Goal: Task Accomplishment & Management: Complete application form

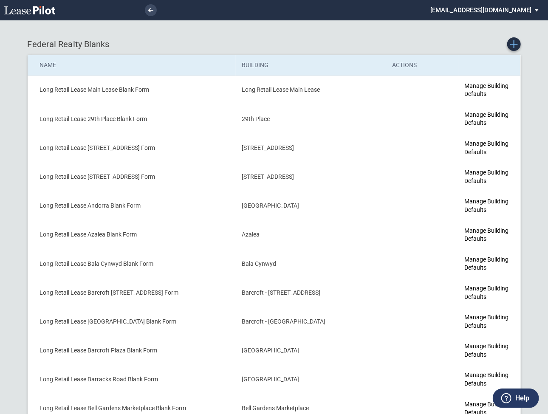
click at [515, 45] on icon "Create new Blank Form" at bounding box center [514, 44] width 8 height 8
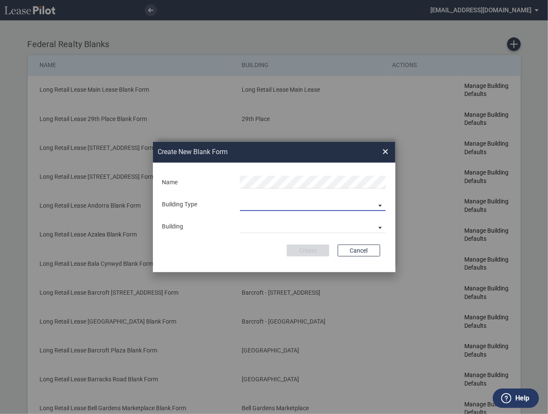
click at [257, 204] on md-select "Building Predefined Empty Building New Empty Building" at bounding box center [313, 204] width 146 height 13
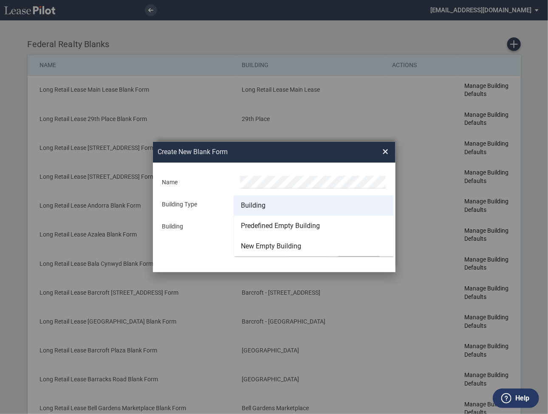
click at [255, 206] on div "Building" at bounding box center [253, 205] width 25 height 9
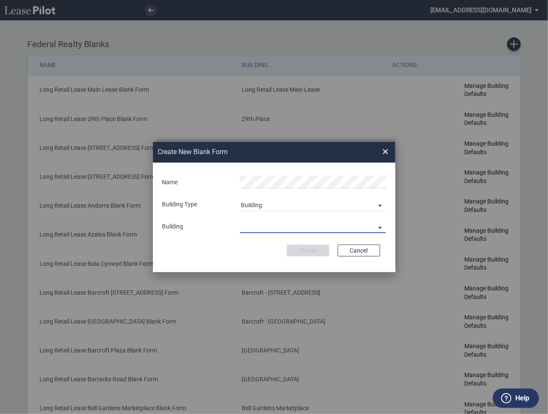
click at [253, 230] on md-select "29th Place 6464 Lincolnia Avenue 7770 Richmond Highway Andorra Azalea Bala Cynw…" at bounding box center [313, 226] width 146 height 13
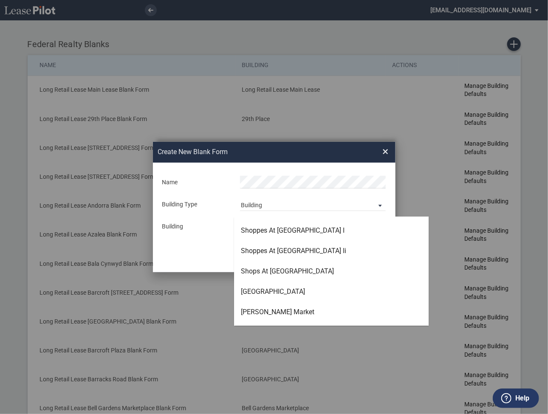
scroll to position [2217, 0]
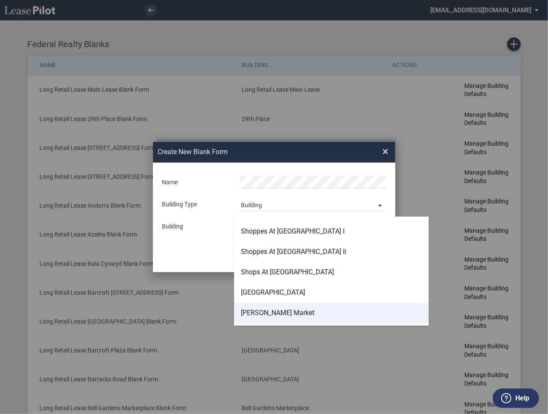
click at [255, 310] on div "[PERSON_NAME] Market" at bounding box center [277, 313] width 73 height 9
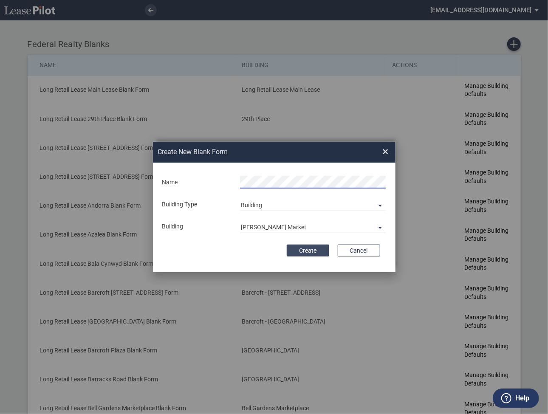
click at [307, 252] on button "Create" at bounding box center [308, 251] width 42 height 12
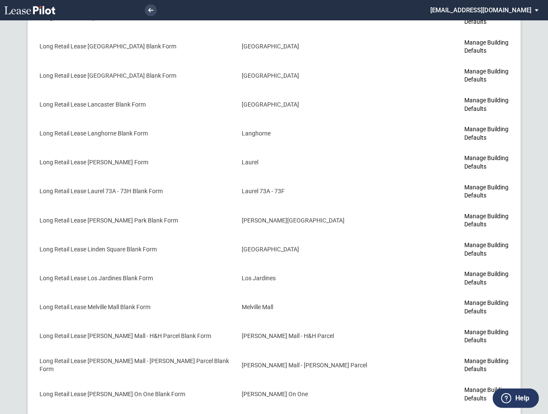
scroll to position [2379, 0]
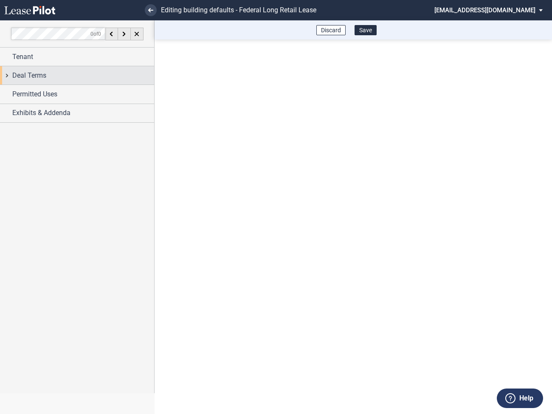
click at [6, 74] on div "Deal Terms" at bounding box center [77, 75] width 154 height 18
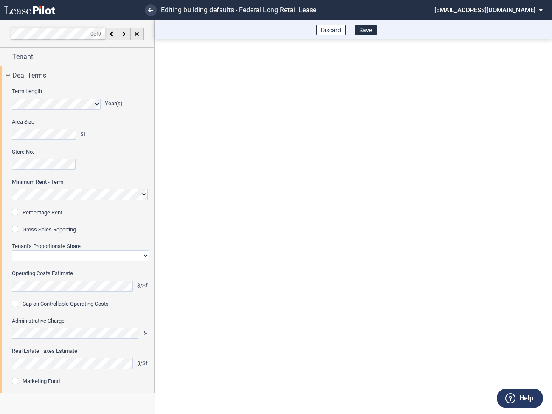
click at [19, 213] on div "Percentage Rent" at bounding box center [16, 213] width 8 height 8
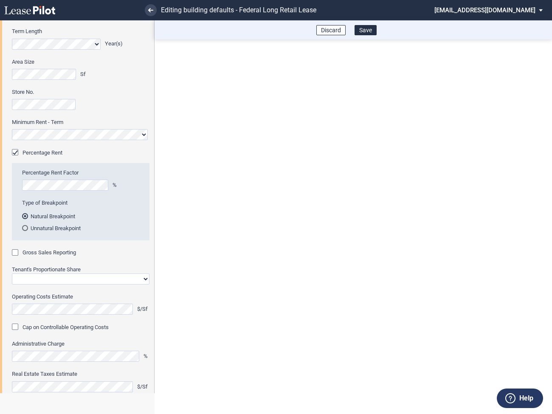
scroll to position [78, 0]
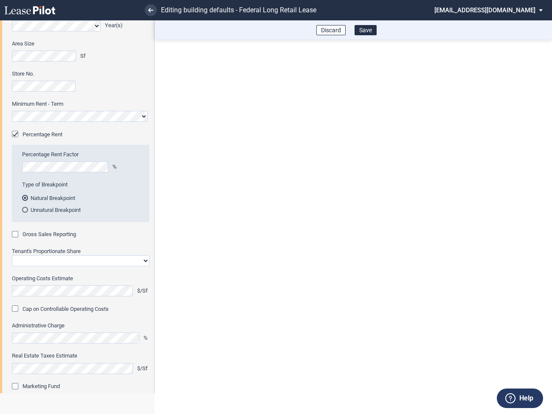
click at [17, 235] on div "Gross Sales Reporting" at bounding box center [16, 235] width 8 height 8
click at [27, 258] on select "Straight GLA Net Major" at bounding box center [81, 260] width 138 height 11
select select "straight GLA"
click at [12, 255] on select "Straight GLA Net Major" at bounding box center [81, 260] width 138 height 11
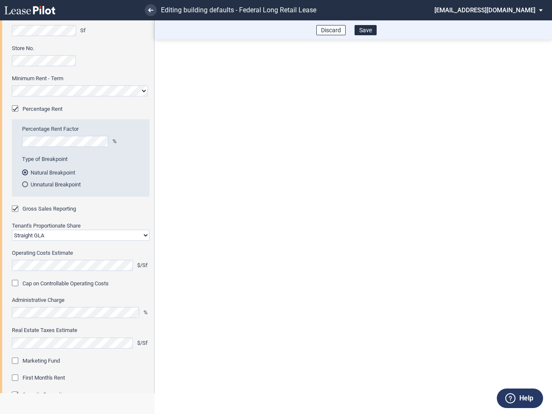
scroll to position [166, 0]
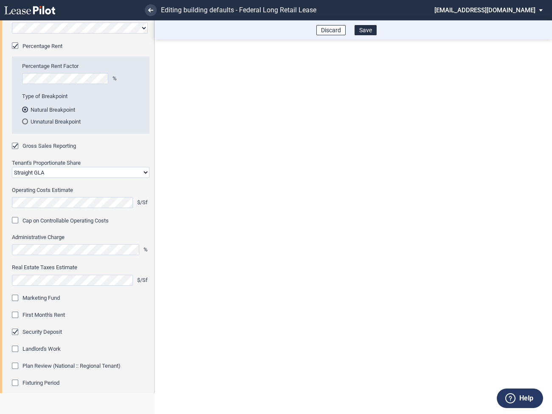
click at [15, 297] on div "Marketing Fund" at bounding box center [16, 299] width 8 height 8
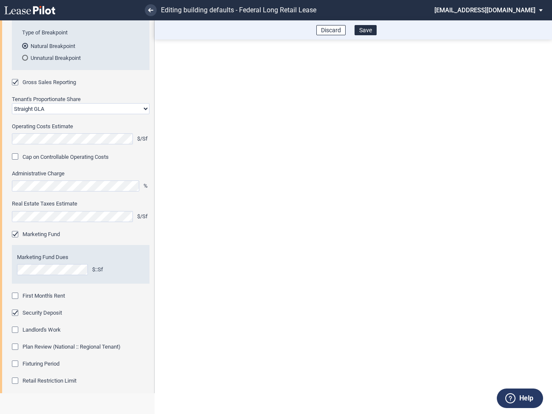
click at [15, 294] on div "First Month's Rent" at bounding box center [16, 297] width 8 height 8
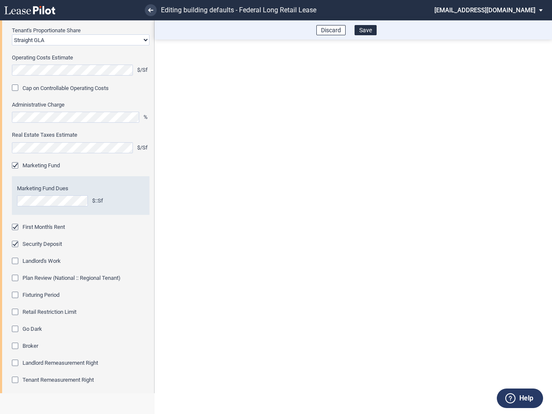
click at [15, 294] on div "Fixturing Period" at bounding box center [16, 296] width 8 height 8
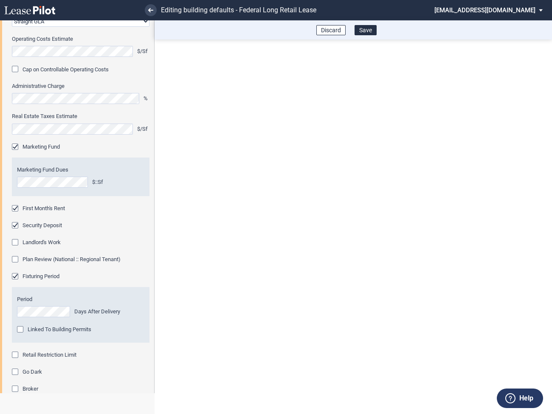
scroll to position [319, 0]
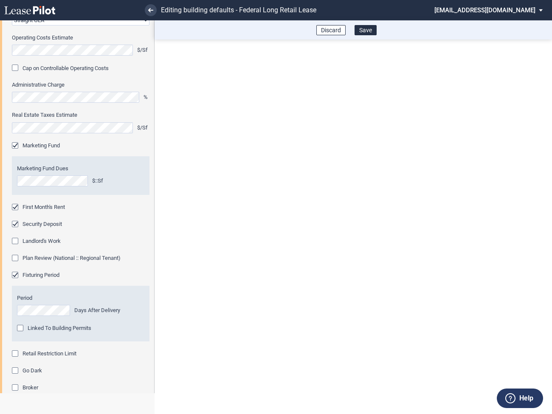
click at [17, 355] on div "Retail Restriction Limit" at bounding box center [16, 354] width 8 height 8
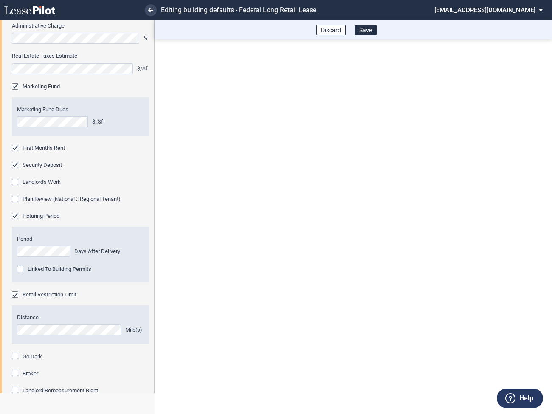
scroll to position [448, 0]
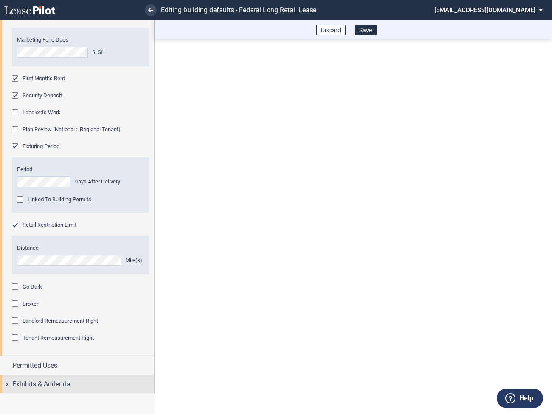
click at [5, 383] on div "Exhibits & Addenda" at bounding box center [77, 384] width 154 height 18
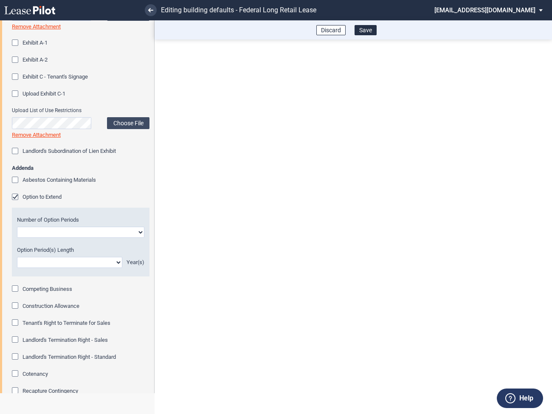
scroll to position [923, 0]
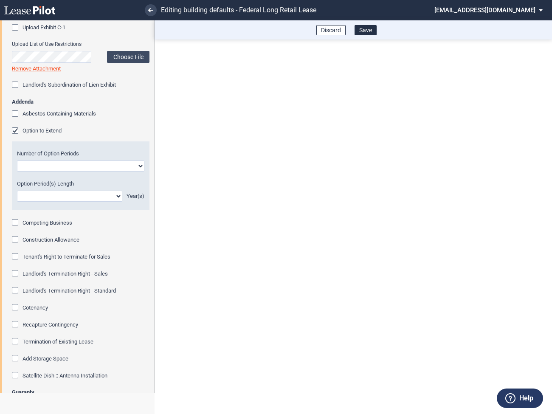
click at [15, 129] on div "Option to Extend" at bounding box center [16, 131] width 8 height 8
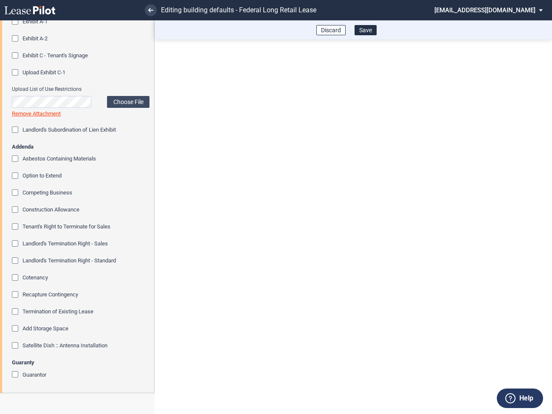
scroll to position [878, 0]
click at [366, 27] on button "Save" at bounding box center [366, 30] width 22 height 10
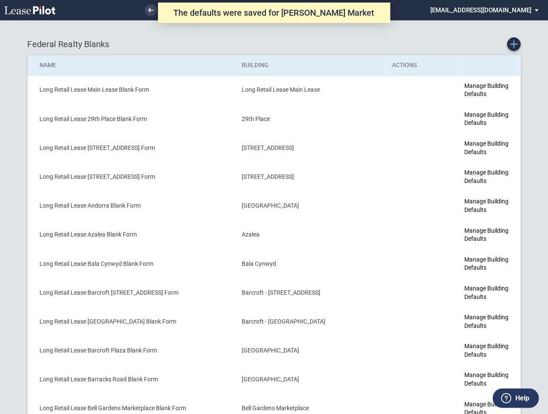
click at [516, 45] on icon "Create new Blank Form" at bounding box center [514, 44] width 8 height 8
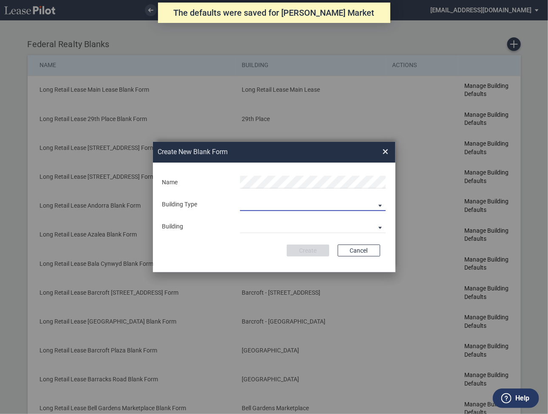
click at [279, 206] on md-select "Building Predefined Empty Building New Empty Building" at bounding box center [313, 204] width 146 height 13
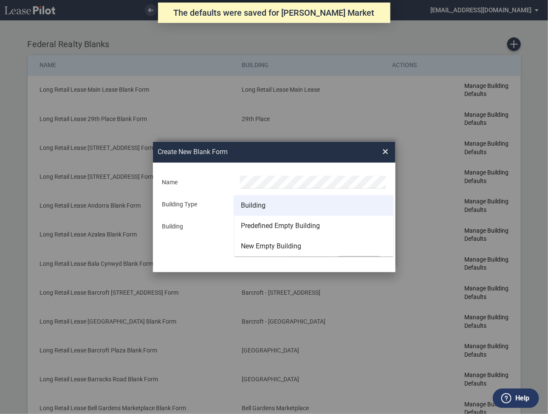
click at [260, 204] on div "Building" at bounding box center [253, 205] width 25 height 9
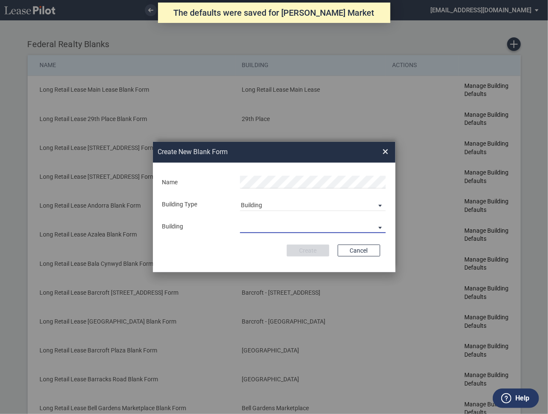
click at [257, 228] on md-select "29th Place 6464 Lincolnia Avenue 7770 Richmond Highway Andorra Azalea Bala Cynw…" at bounding box center [313, 226] width 146 height 13
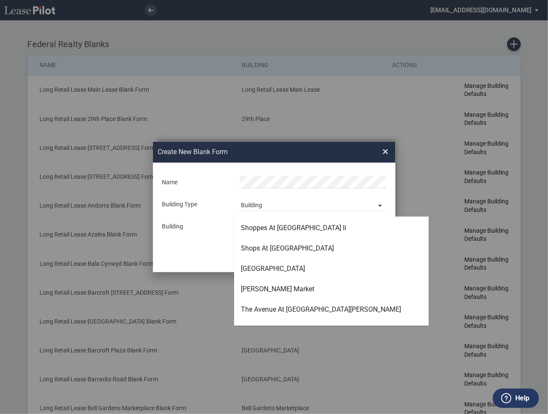
scroll to position [2239, 0]
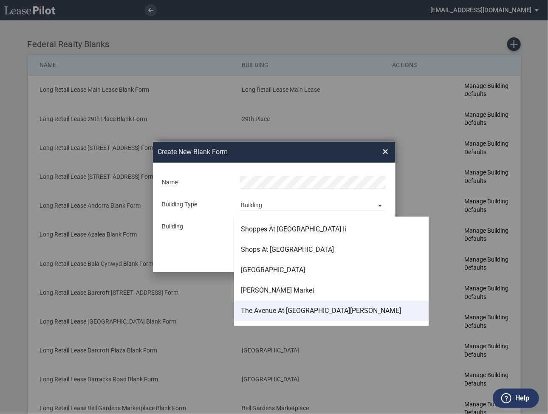
click at [265, 310] on div "The Avenue At White Marsh" at bounding box center [321, 311] width 160 height 9
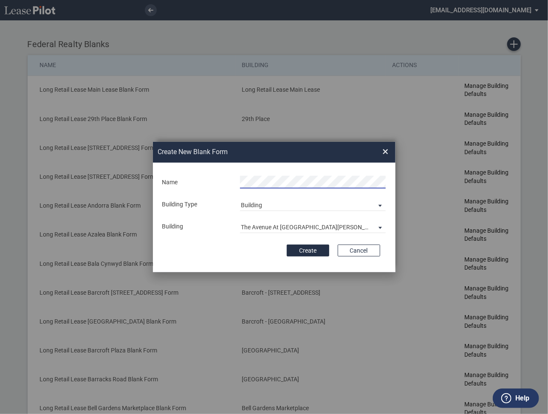
scroll to position [0, 8]
click at [302, 249] on button "Create" at bounding box center [308, 251] width 42 height 12
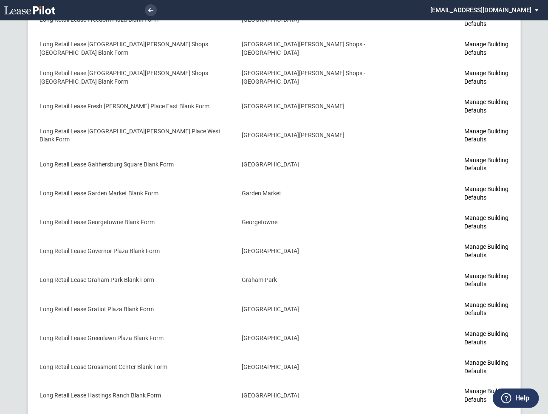
scroll to position [2404, 0]
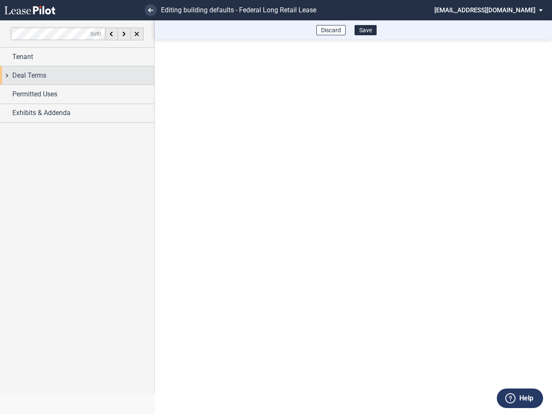
click at [9, 76] on div "Deal Terms" at bounding box center [77, 75] width 154 height 18
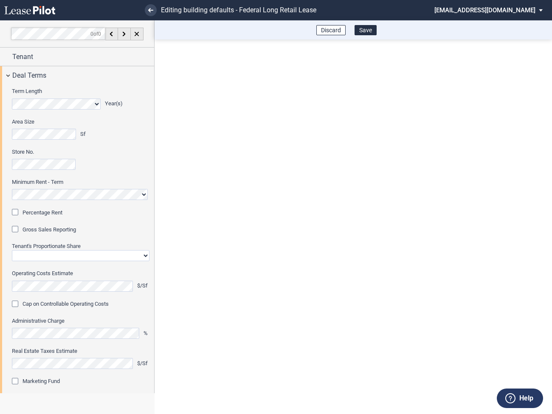
click at [18, 213] on div "Percentage Rent" at bounding box center [16, 213] width 8 height 8
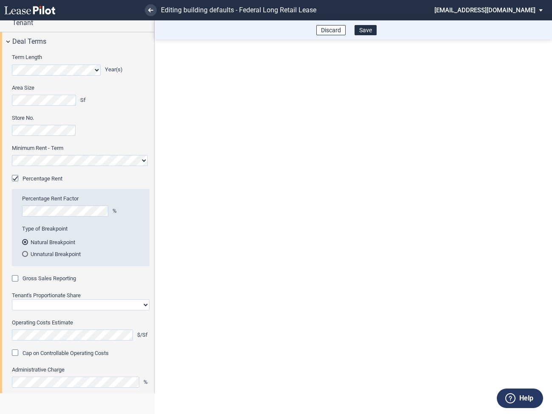
scroll to position [37, 0]
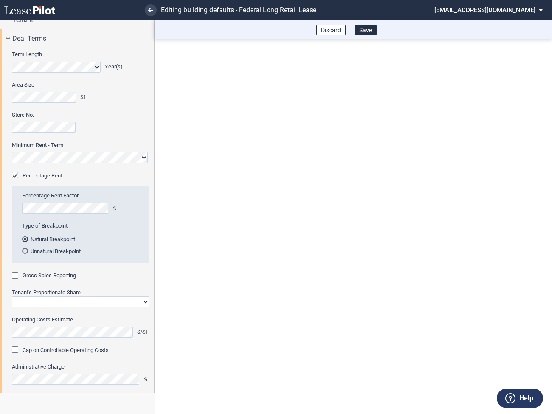
click at [16, 275] on div "Gross Sales Reporting" at bounding box center [16, 276] width 8 height 8
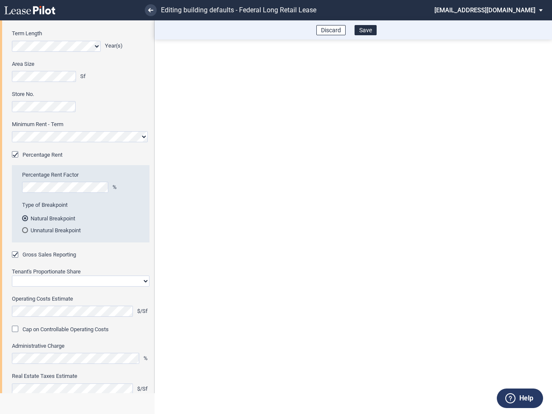
scroll to position [82, 0]
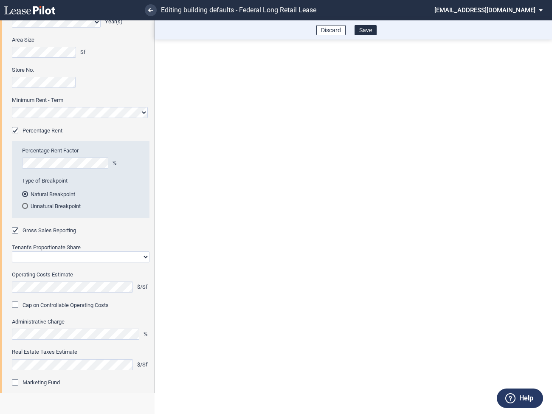
click at [35, 258] on select "Straight GLA Net Major" at bounding box center [81, 256] width 138 height 11
select select "straight GLA"
click at [12, 251] on select "Straight GLA Net Major" at bounding box center [81, 256] width 138 height 11
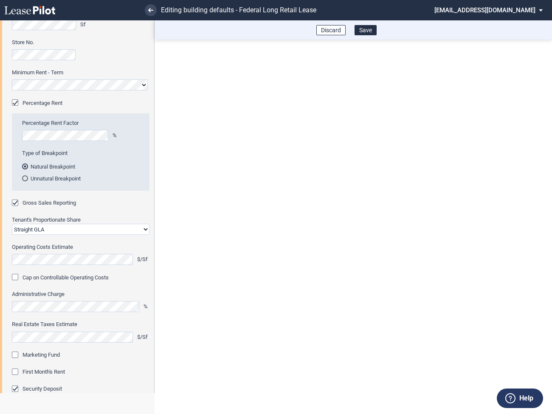
scroll to position [112, 0]
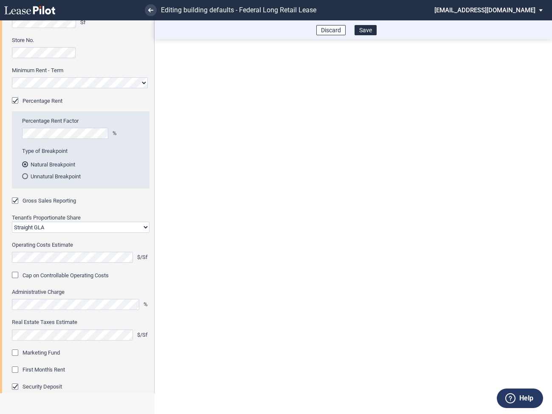
click at [18, 353] on div "Marketing Fund" at bounding box center [16, 353] width 8 height 8
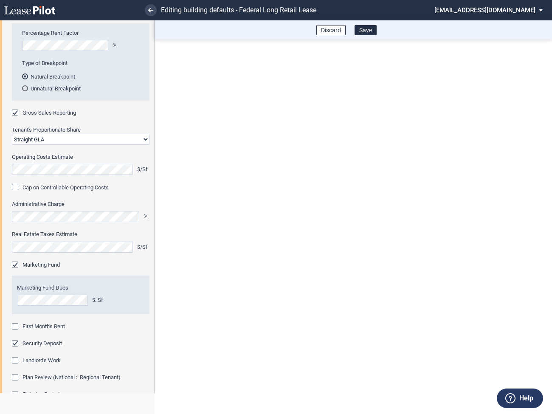
scroll to position [224, 0]
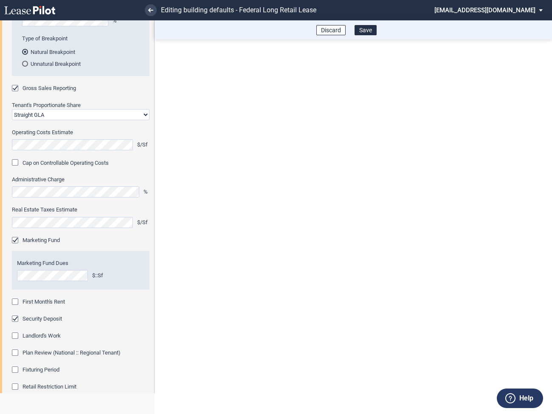
click at [19, 303] on div "First Month's Rent" at bounding box center [16, 302] width 8 height 8
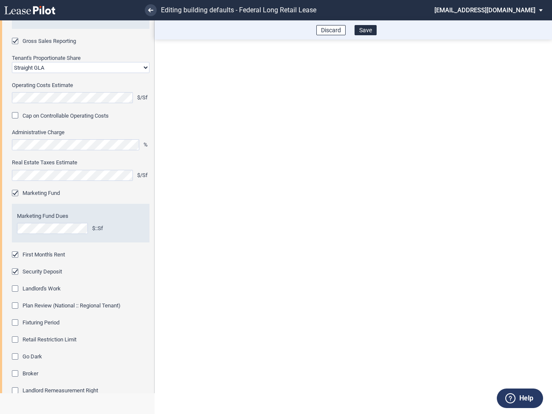
scroll to position [297, 0]
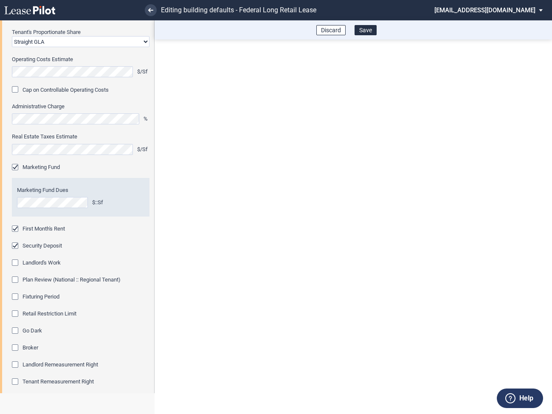
click at [18, 296] on div "Fixturing Period" at bounding box center [16, 297] width 8 height 8
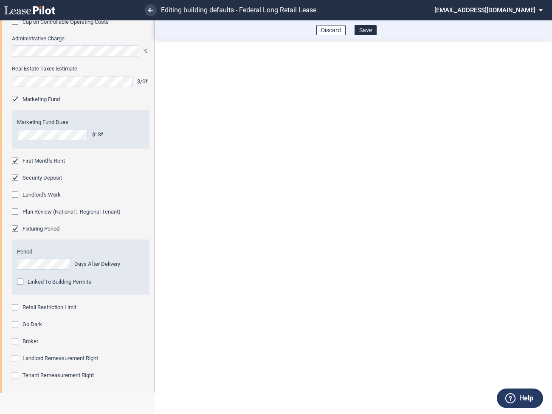
scroll to position [403, 0]
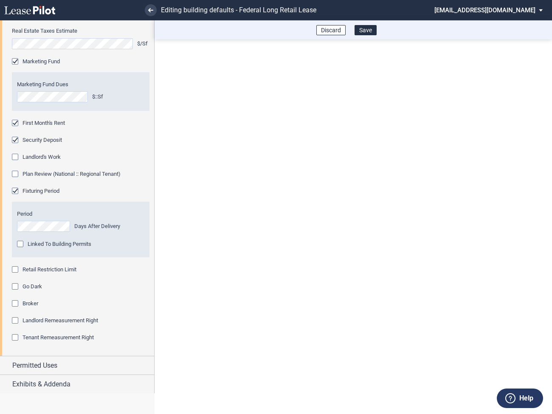
click at [18, 268] on div "Retail Restriction Limit" at bounding box center [16, 270] width 8 height 8
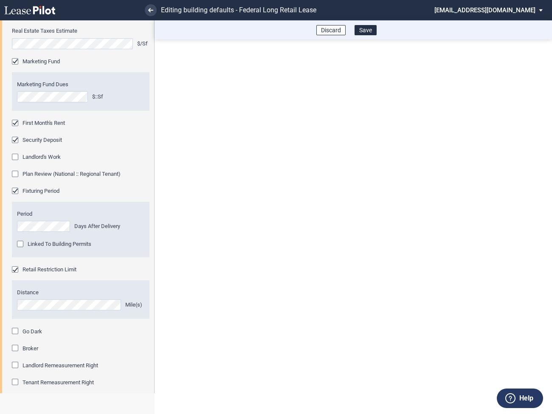
scroll to position [448, 0]
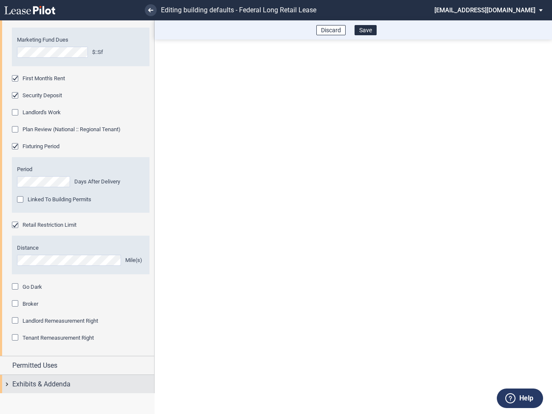
click at [7, 382] on div "Exhibits & Addenda" at bounding box center [77, 384] width 154 height 18
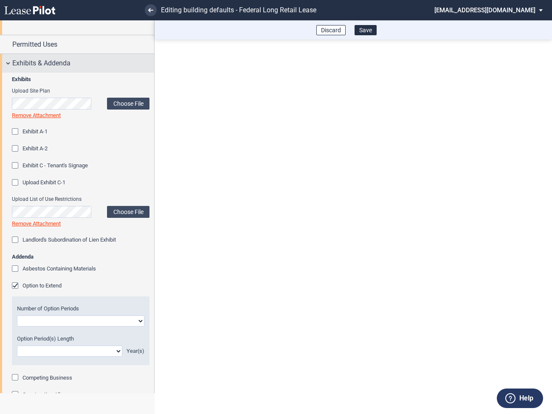
scroll to position [798, 0]
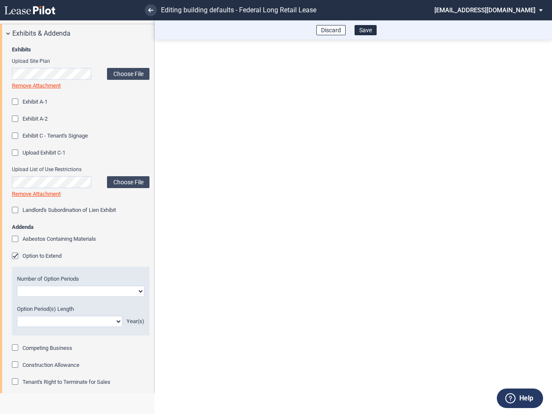
click at [15, 256] on div "Option to Extend" at bounding box center [16, 257] width 8 height 8
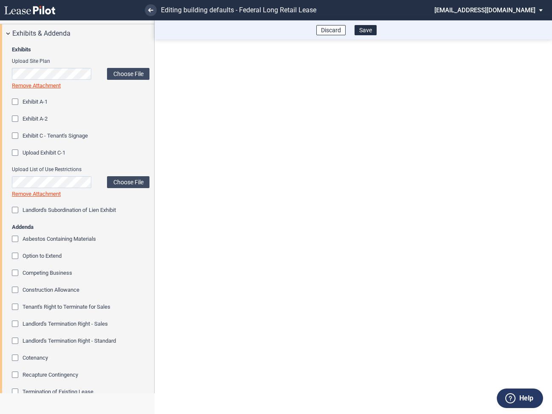
scroll to position [878, 0]
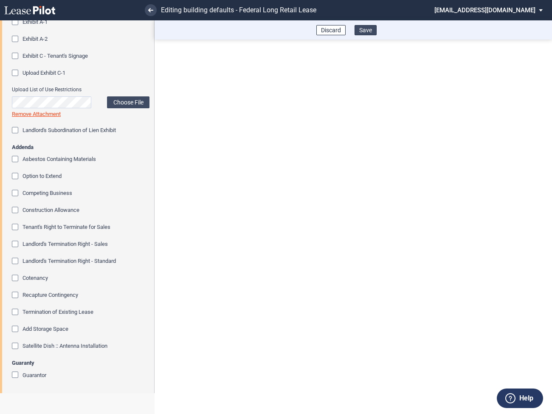
click at [367, 33] on button "Save" at bounding box center [366, 30] width 22 height 10
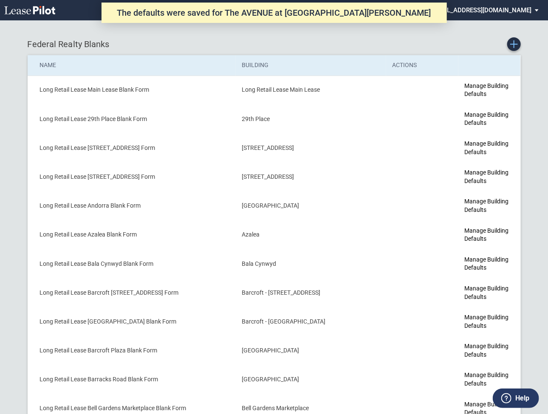
click at [514, 44] on use "Create new Blank Form" at bounding box center [514, 44] width 8 height 8
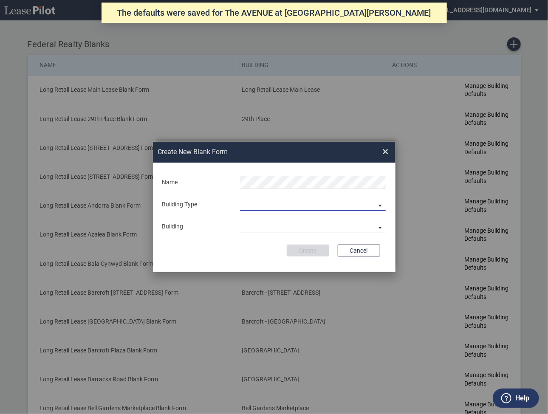
click at [274, 201] on md-select "Building Predefined Empty Building New Empty Building" at bounding box center [313, 204] width 146 height 13
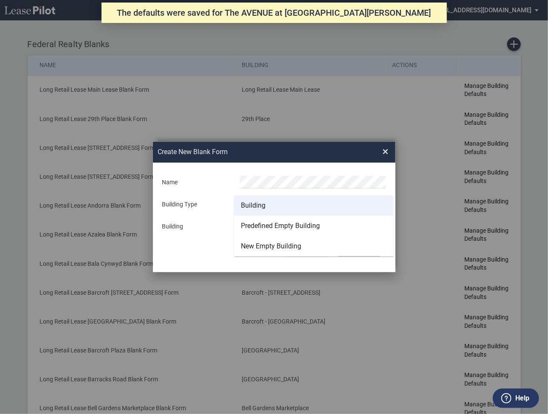
click at [255, 204] on div "Building" at bounding box center [253, 205] width 25 height 9
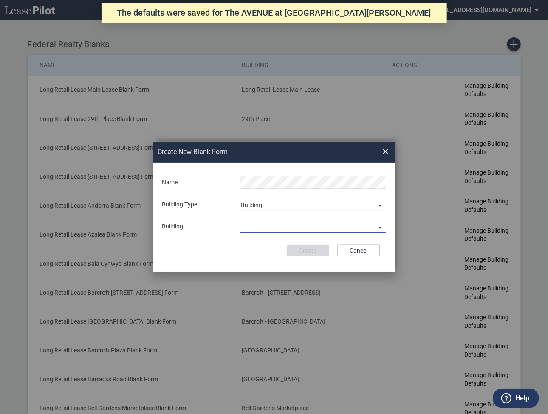
click at [251, 228] on md-select "29th Place 6464 Lincolnia Avenue 7770 Richmond Highway Andorra Azalea Bala Cynw…" at bounding box center [313, 226] width 146 height 13
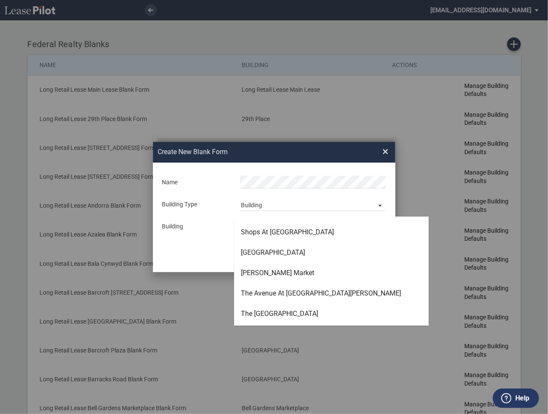
scroll to position [2256, 0]
click at [256, 315] on div "The [GEOGRAPHIC_DATA]" at bounding box center [279, 314] width 77 height 9
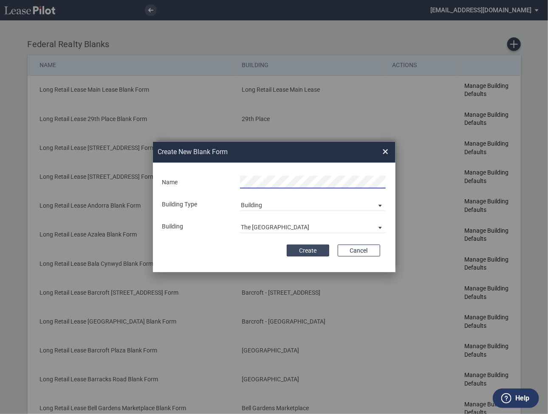
click at [311, 247] on button "Create" at bounding box center [308, 251] width 42 height 12
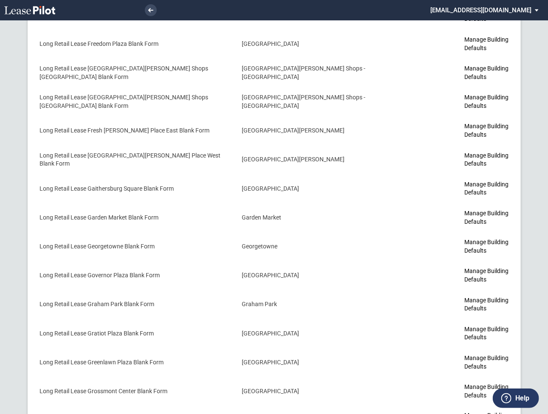
scroll to position [2428, 0]
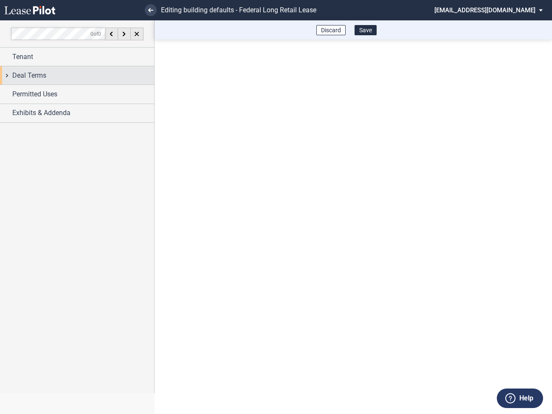
click at [12, 78] on span "Deal Terms" at bounding box center [29, 75] width 34 height 10
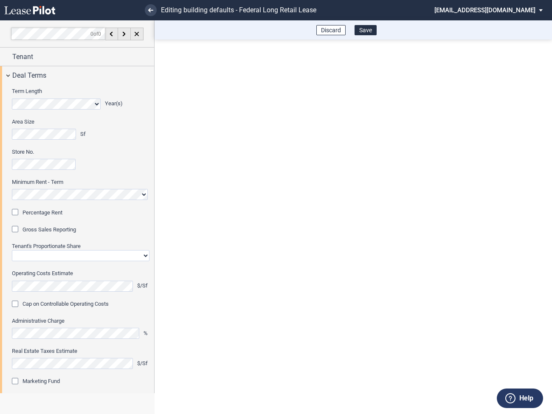
click at [17, 212] on div "Percentage Rent" at bounding box center [16, 213] width 8 height 8
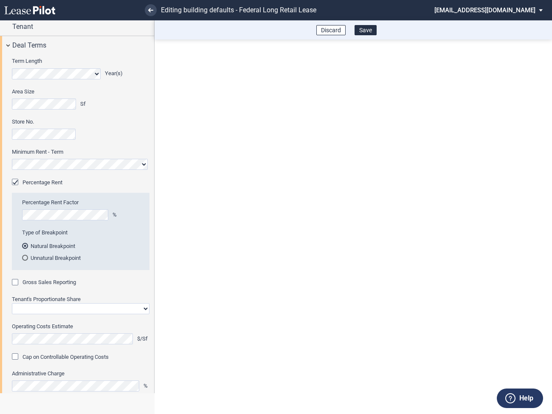
scroll to position [43, 0]
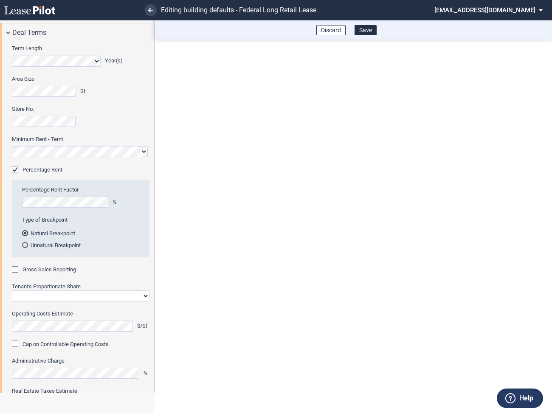
click at [17, 271] on div "Gross Sales Reporting" at bounding box center [16, 270] width 8 height 8
click at [35, 300] on select "Straight GLA Net Major" at bounding box center [81, 295] width 138 height 11
select select "straight GLA"
click at [12, 290] on select "Straight GLA Net Major" at bounding box center [81, 295] width 138 height 11
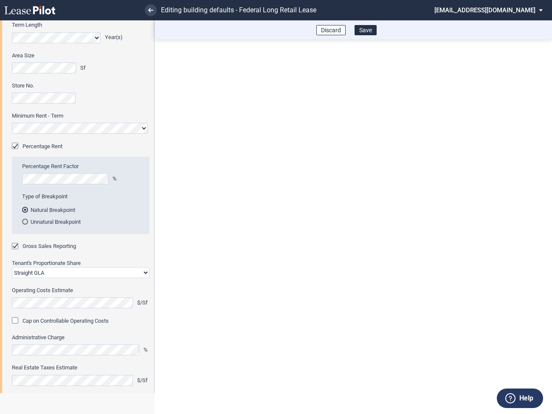
scroll to position [91, 0]
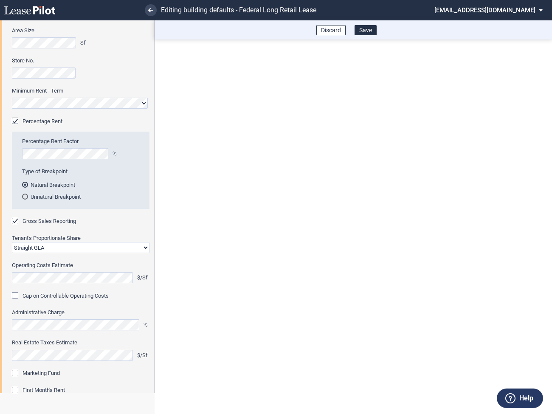
click at [15, 370] on div "Marketing Fund" at bounding box center [16, 374] width 8 height 8
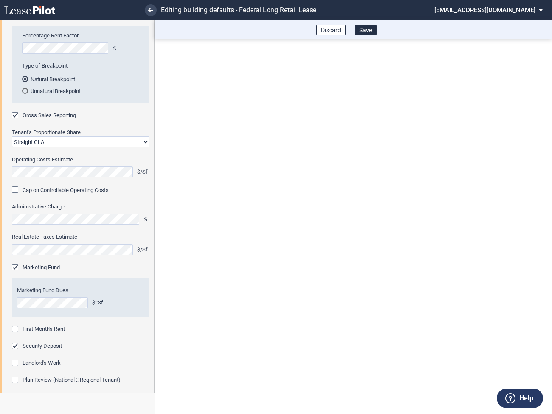
click at [17, 329] on div "First Month's Rent" at bounding box center [16, 330] width 8 height 8
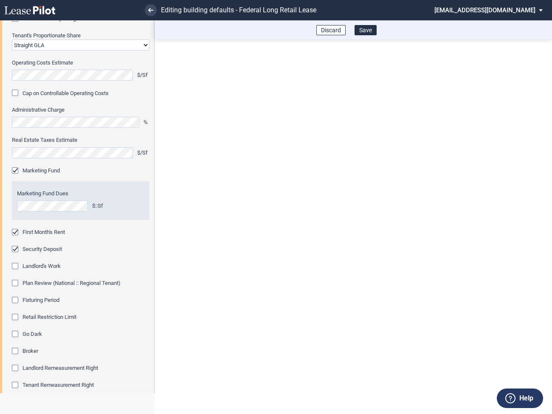
scroll to position [296, 0]
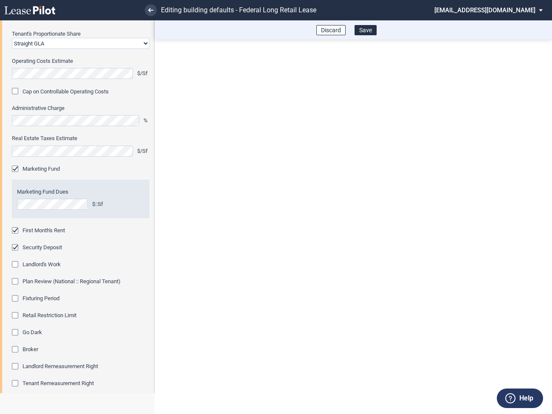
click at [18, 297] on div "Fixturing Period" at bounding box center [16, 299] width 8 height 8
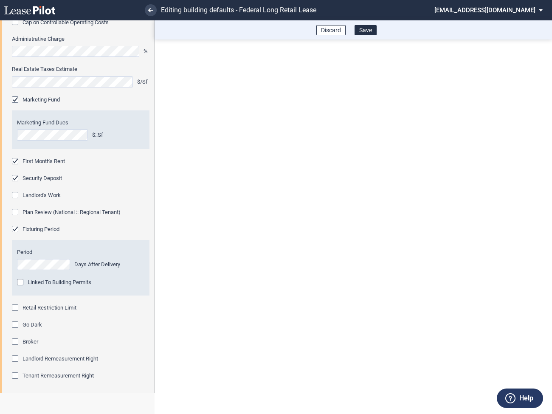
scroll to position [371, 0]
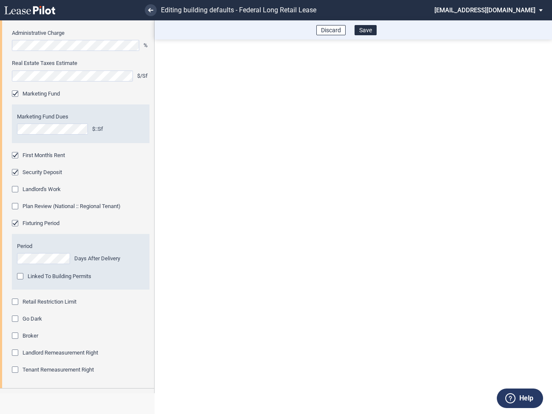
click at [18, 306] on div "Retail Restriction Limit" at bounding box center [16, 302] width 8 height 8
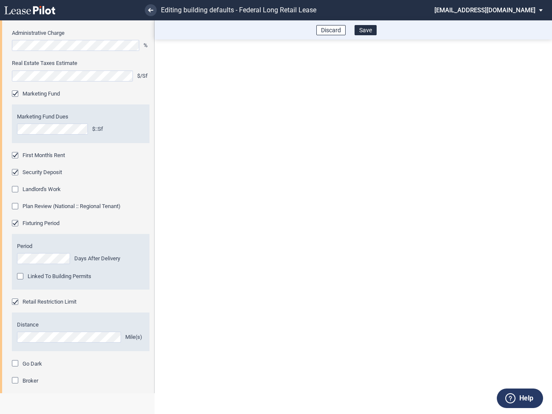
scroll to position [448, 0]
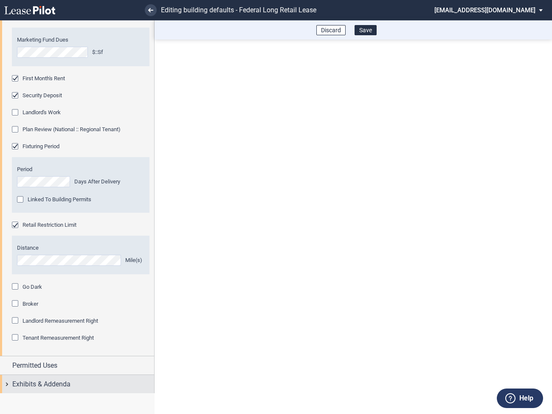
click at [11, 382] on div "Exhibits & Addenda" at bounding box center [77, 384] width 154 height 18
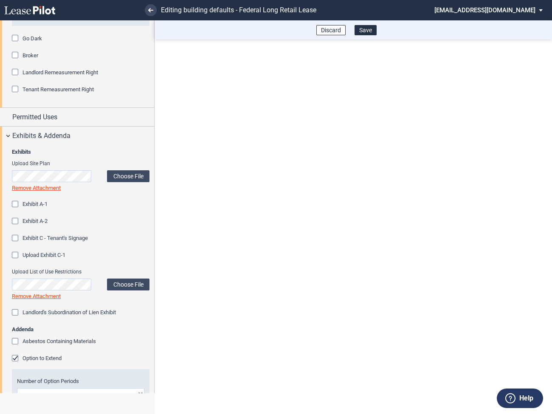
scroll to position [704, 0]
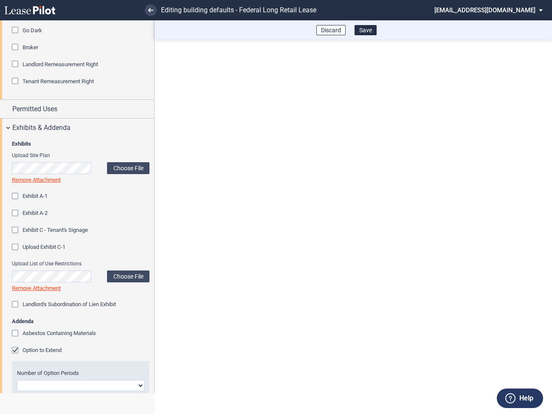
click at [14, 349] on div "Option to Extend" at bounding box center [16, 351] width 8 height 8
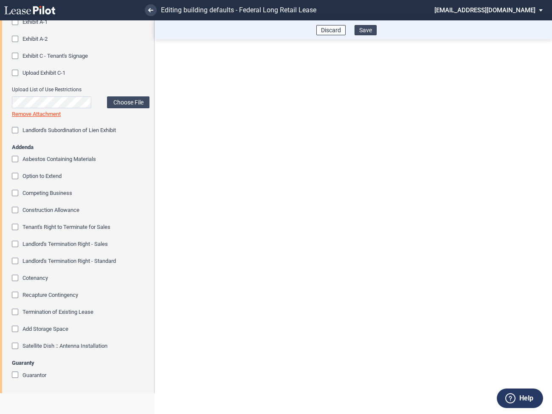
click at [368, 34] on button "Save" at bounding box center [366, 30] width 22 height 10
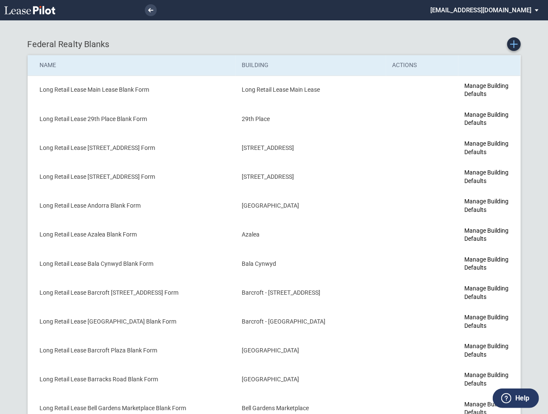
click at [514, 48] on link "Create new Blank Form" at bounding box center [514, 44] width 14 height 14
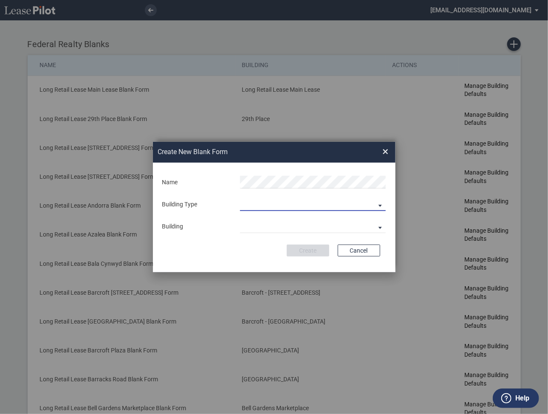
click at [258, 205] on md-select "Building Predefined Empty Building New Empty Building" at bounding box center [313, 204] width 146 height 13
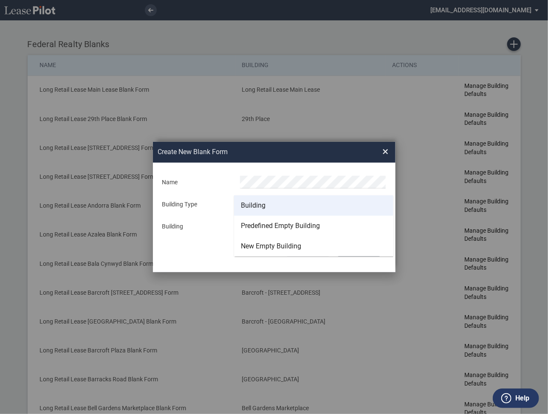
click at [255, 205] on div "Building" at bounding box center [253, 205] width 25 height 9
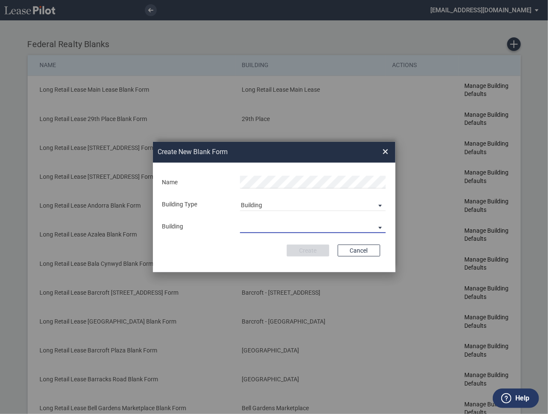
click at [256, 229] on md-select "29th Place [STREET_ADDRESS] [STREET_ADDRESS] [GEOGRAPHIC_DATA] Azalea Bala Cynw…" at bounding box center [313, 226] width 146 height 13
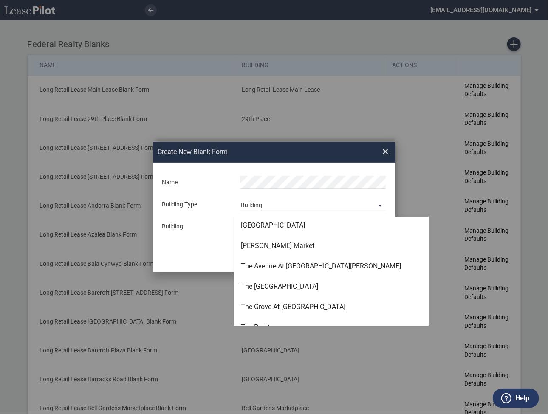
scroll to position [2284, 0]
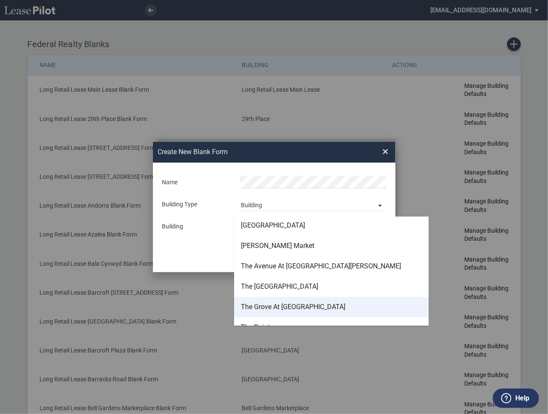
click at [253, 305] on div "The Grove At Shrewsbury" at bounding box center [293, 306] width 104 height 9
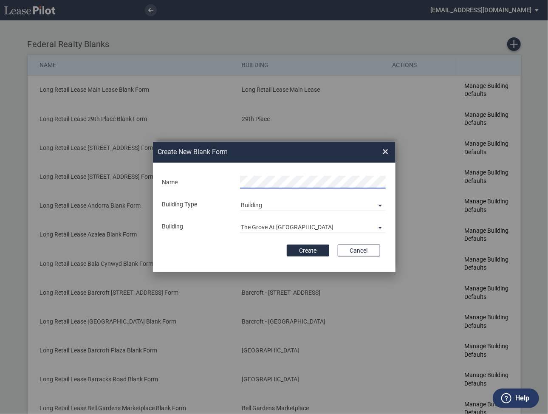
scroll to position [0, 2]
click at [306, 252] on button "Create" at bounding box center [308, 251] width 42 height 12
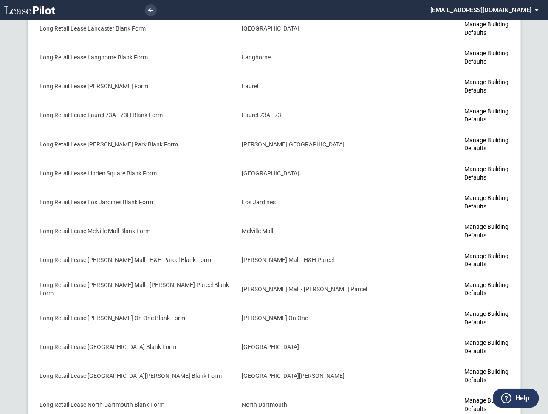
scroll to position [2452, 0]
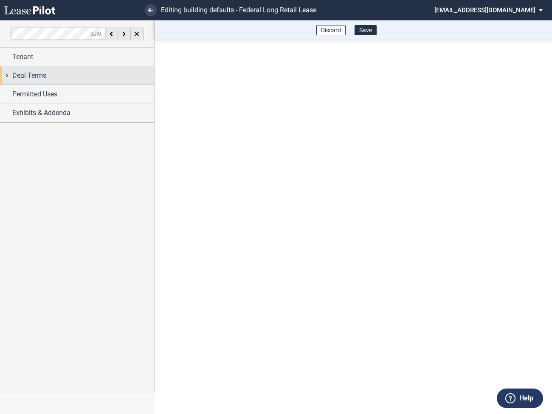
click at [6, 78] on div "Deal Terms" at bounding box center [77, 75] width 154 height 18
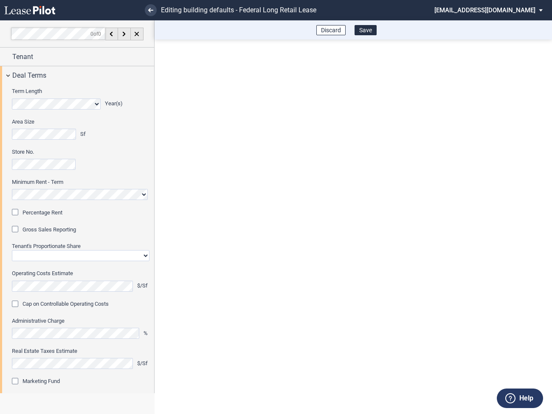
click at [18, 212] on div "Percentage Rent" at bounding box center [16, 213] width 8 height 8
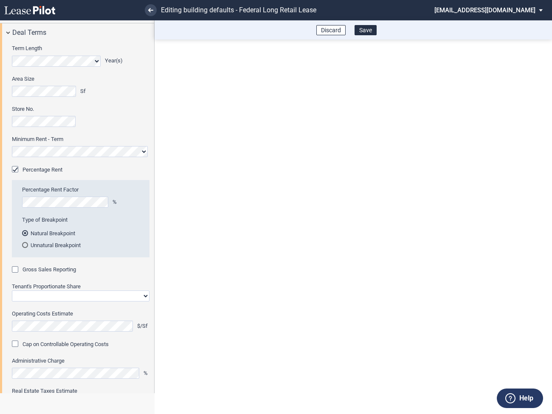
scroll to position [51, 0]
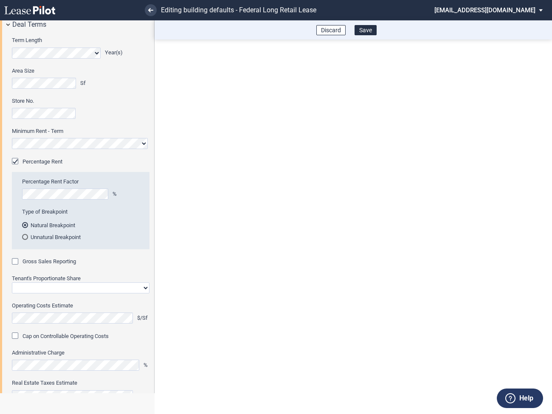
click at [17, 263] on div "Gross Sales Reporting" at bounding box center [16, 262] width 8 height 8
click at [29, 288] on select "Straight GLA Net Major" at bounding box center [81, 287] width 138 height 11
select select "straight GLA"
click at [12, 282] on select "Straight GLA Net Major" at bounding box center [81, 287] width 138 height 11
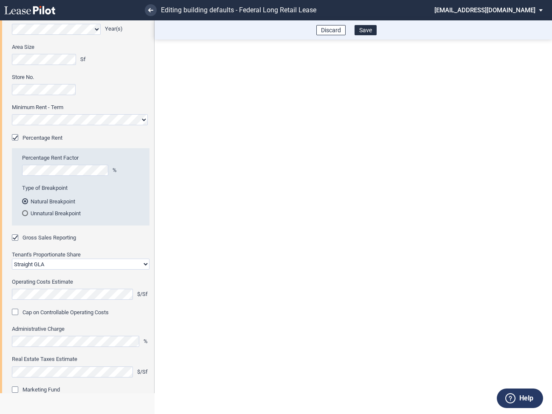
scroll to position [75, 0]
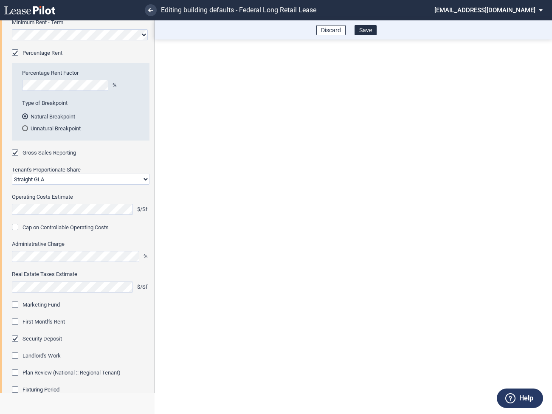
click at [16, 304] on div "Marketing Fund" at bounding box center [16, 305] width 8 height 8
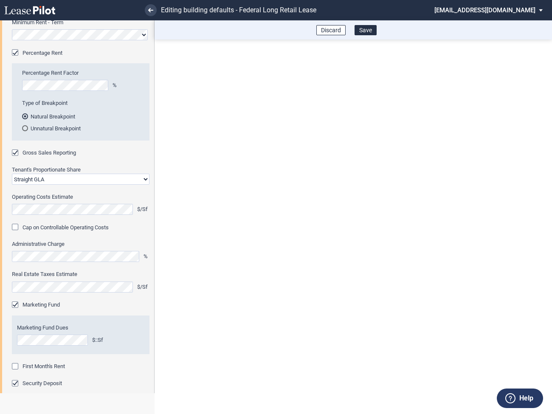
scroll to position [208, 0]
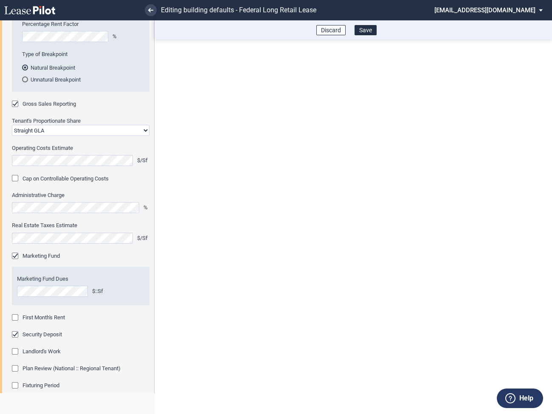
click at [16, 319] on div "First Month's Rent" at bounding box center [16, 318] width 8 height 8
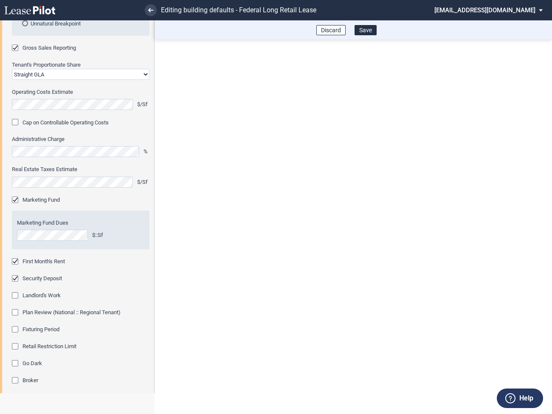
click at [16, 330] on div "Fixturing Period" at bounding box center [16, 330] width 8 height 8
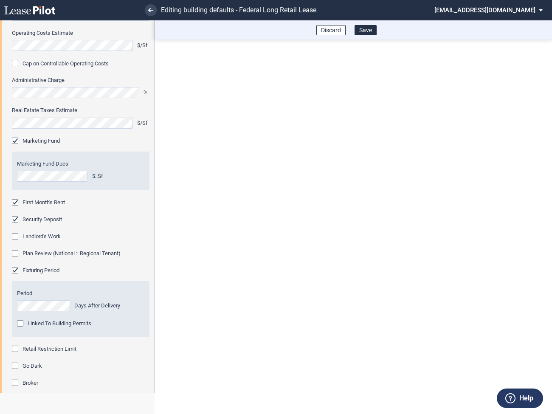
scroll to position [334, 0]
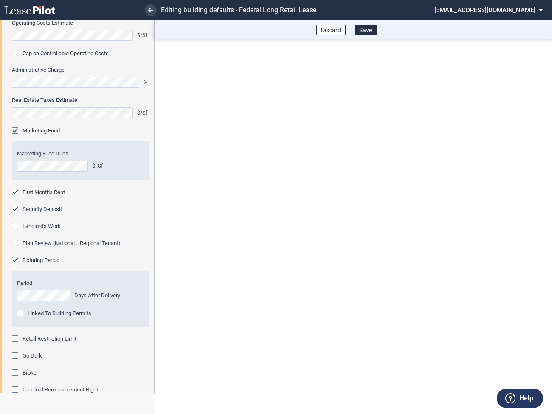
click at [17, 338] on div "Retail Restriction Limit" at bounding box center [16, 339] width 8 height 8
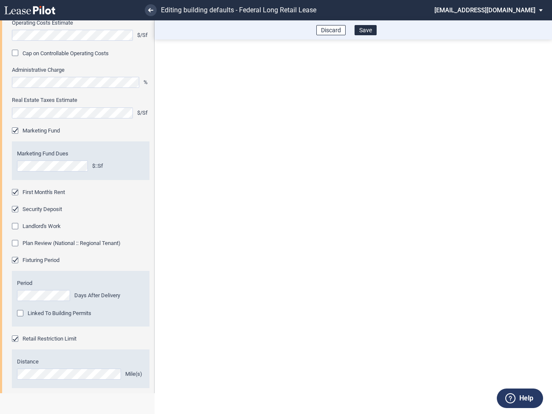
scroll to position [448, 0]
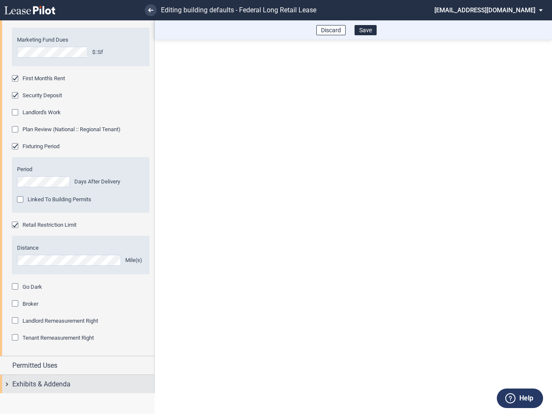
click at [7, 386] on div "Exhibits & Addenda" at bounding box center [77, 384] width 154 height 18
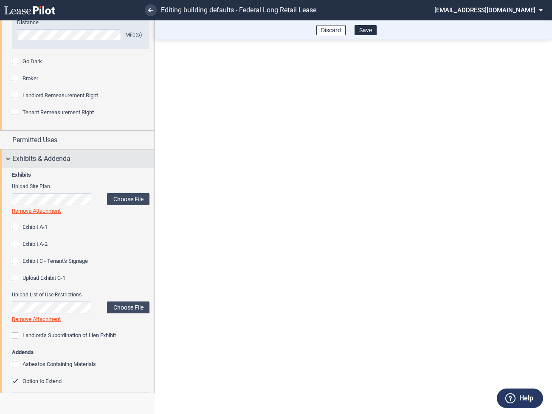
scroll to position [690, 0]
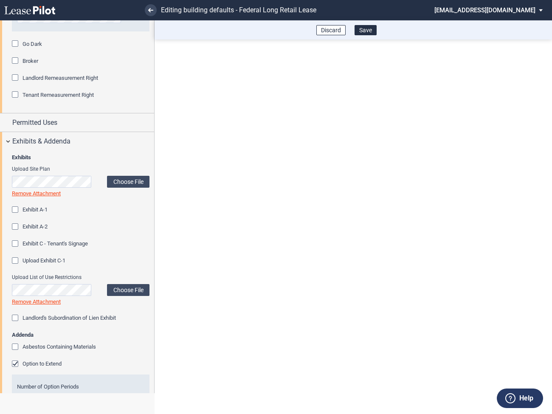
click at [17, 364] on div "Option to Extend" at bounding box center [16, 364] width 8 height 8
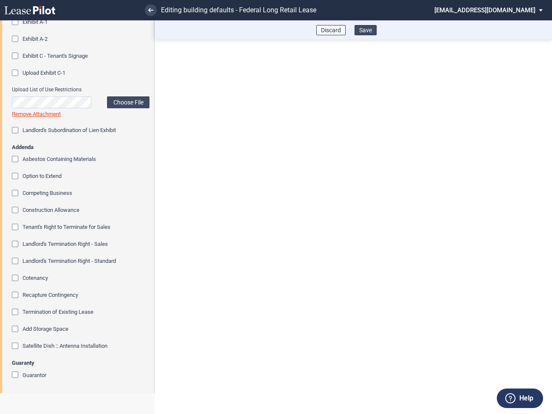
click at [368, 32] on button "Save" at bounding box center [366, 30] width 22 height 10
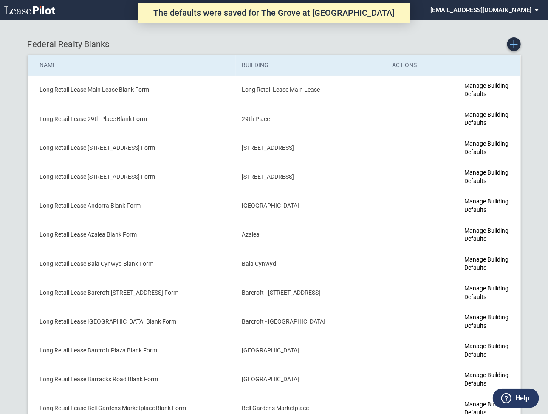
click at [514, 44] on use "Create new Blank Form" at bounding box center [514, 44] width 8 height 8
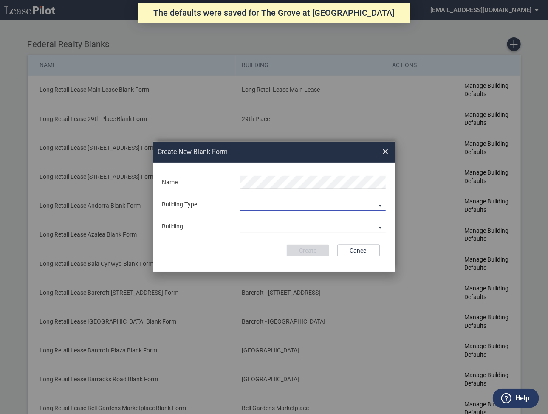
click at [275, 202] on md-select "Building Predefined Empty Building New Empty Building" at bounding box center [313, 204] width 146 height 13
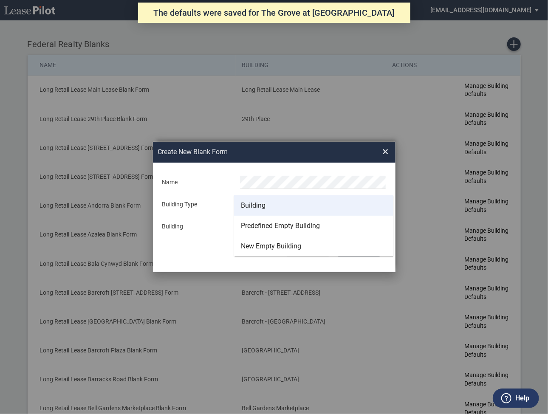
click at [244, 204] on div "Building" at bounding box center [253, 205] width 25 height 9
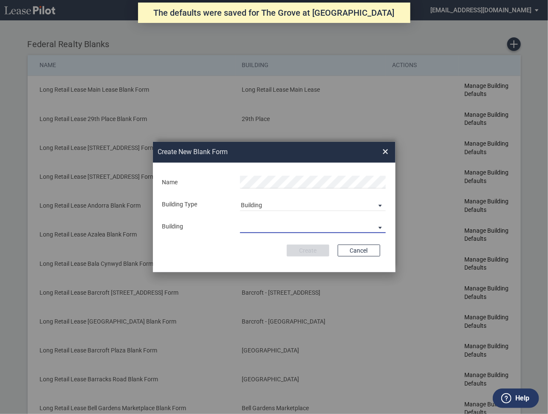
click at [248, 228] on md-select "29th Place 6464 Lincolnia Avenue 7770 Richmond Highway Andorra Azalea Bala Cynw…" at bounding box center [313, 226] width 146 height 13
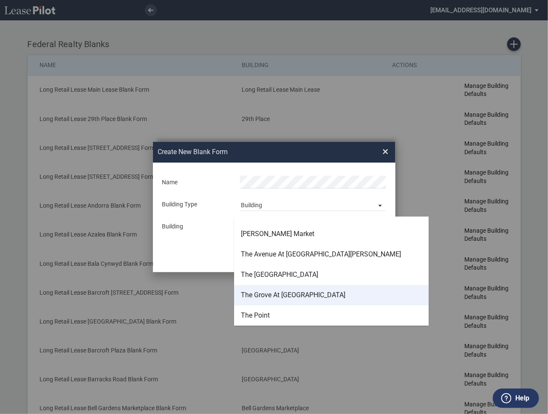
scroll to position [2296, 0]
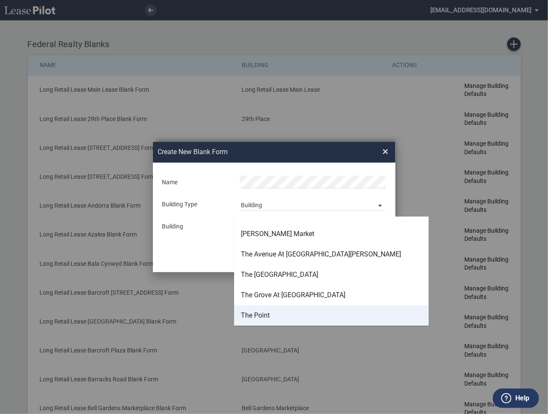
click at [260, 317] on div "The Point" at bounding box center [255, 315] width 29 height 9
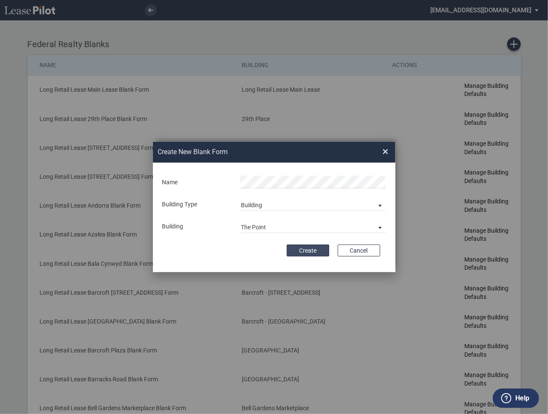
click at [304, 252] on button "Create" at bounding box center [308, 251] width 42 height 12
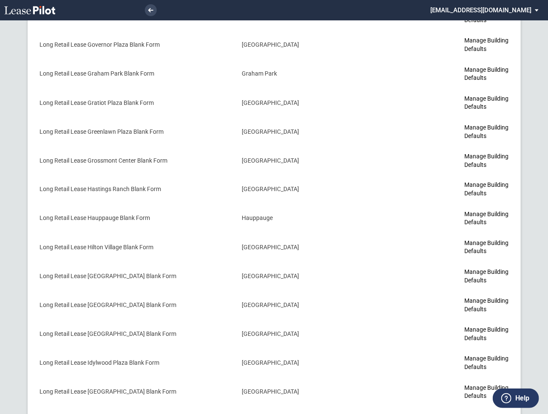
scroll to position [2476, 0]
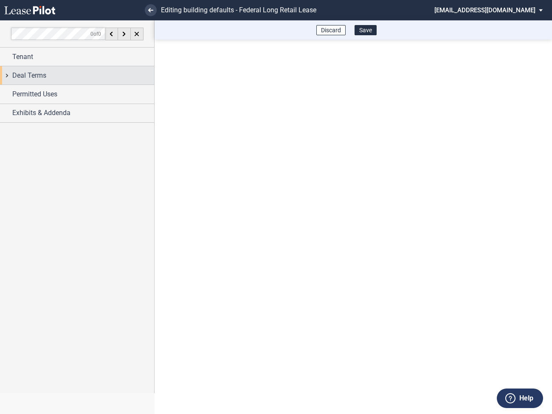
click at [8, 75] on div "Deal Terms" at bounding box center [77, 75] width 154 height 18
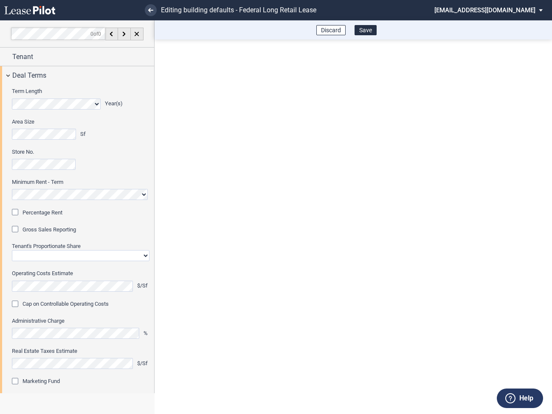
click at [16, 213] on div "Percentage Rent" at bounding box center [16, 213] width 8 height 8
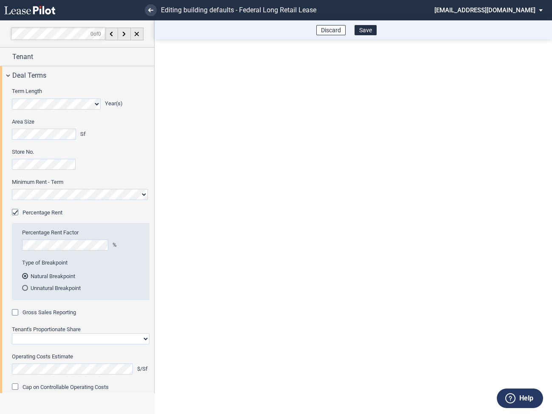
scroll to position [51, 0]
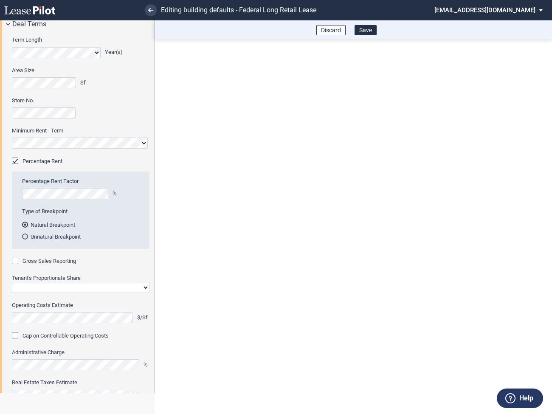
click at [18, 259] on div "Gross Sales Reporting" at bounding box center [16, 262] width 8 height 8
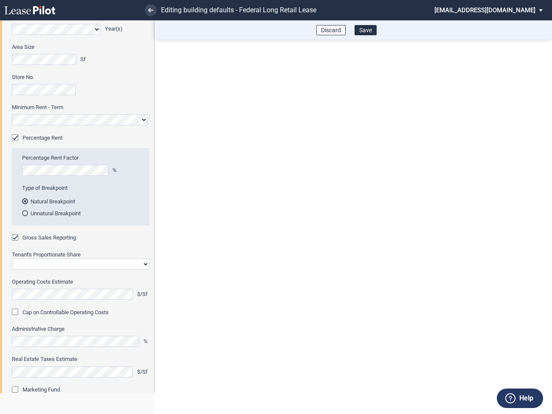
click at [26, 266] on select "Straight GLA Net Major" at bounding box center [81, 264] width 138 height 11
select select "straight GLA"
click at [12, 259] on select "Straight GLA Net Major" at bounding box center [81, 264] width 138 height 11
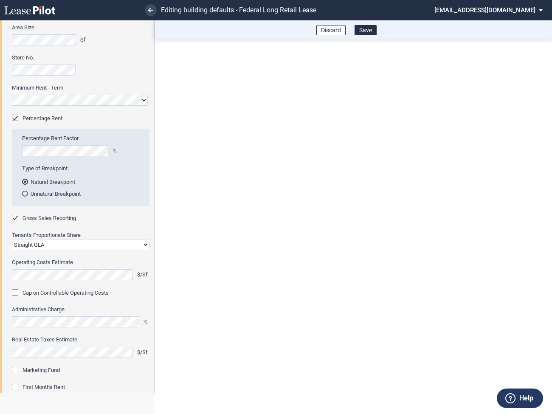
scroll to position [106, 0]
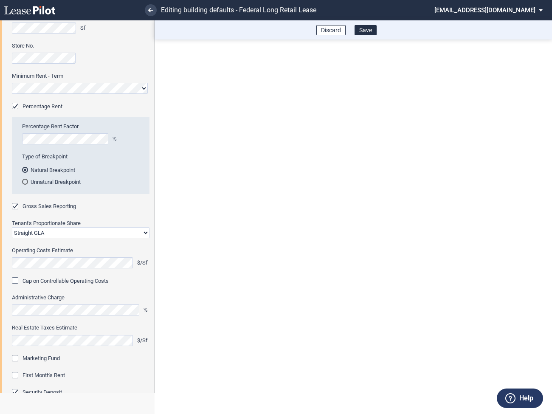
click at [17, 355] on div "Marketing Fund" at bounding box center [16, 359] width 8 height 8
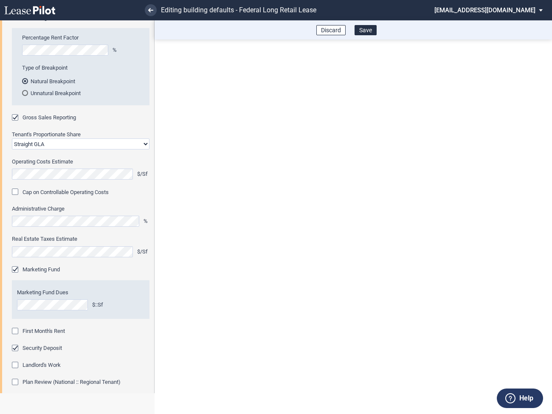
scroll to position [229, 0]
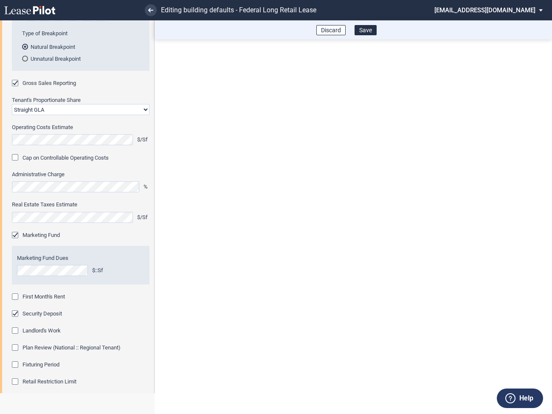
click at [16, 295] on div "First Month's Rent" at bounding box center [16, 297] width 8 height 8
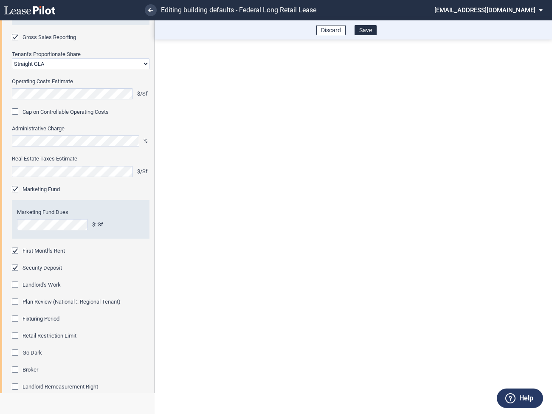
scroll to position [341, 0]
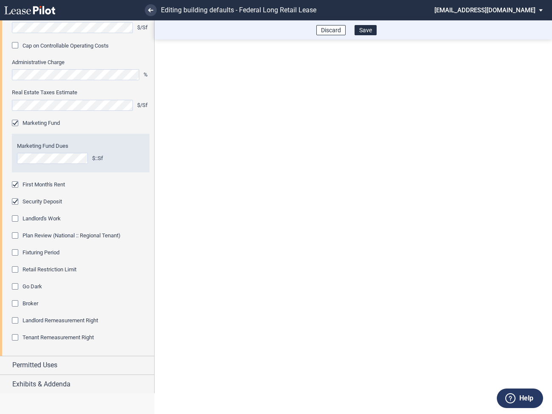
click at [16, 252] on div "Fixturing Period" at bounding box center [16, 253] width 8 height 8
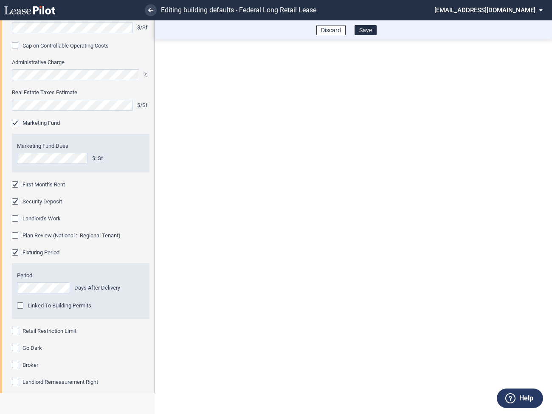
scroll to position [403, 0]
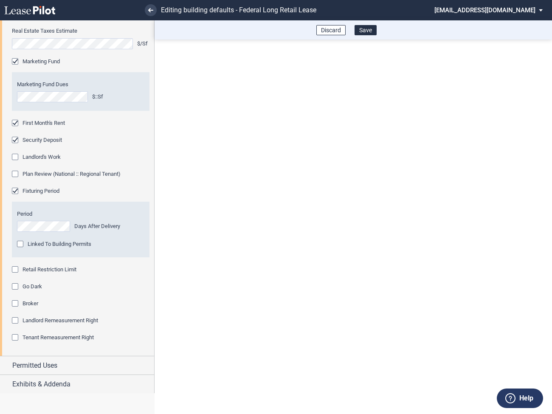
click at [16, 270] on div "Retail Restriction Limit" at bounding box center [16, 270] width 8 height 8
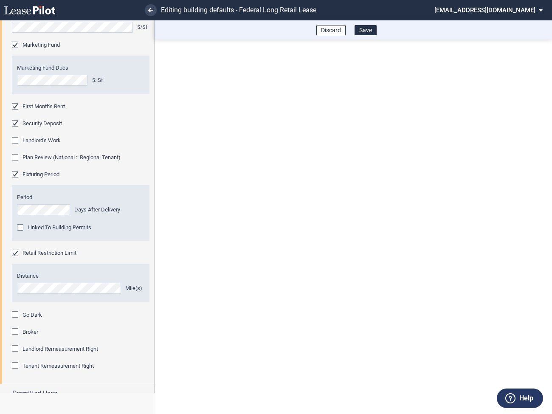
scroll to position [448, 0]
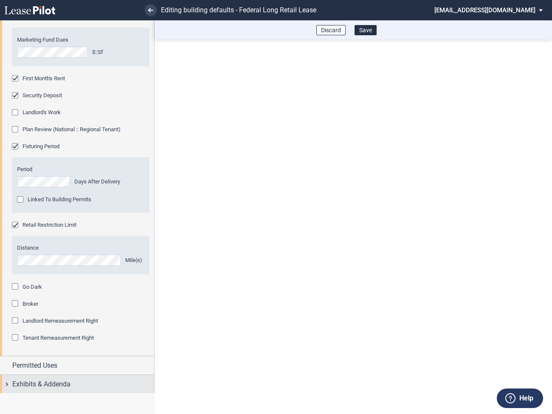
click at [11, 386] on div "Exhibits & Addenda" at bounding box center [77, 384] width 154 height 18
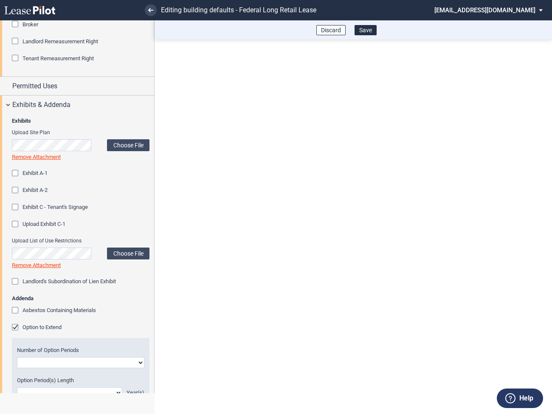
scroll to position [793, 0]
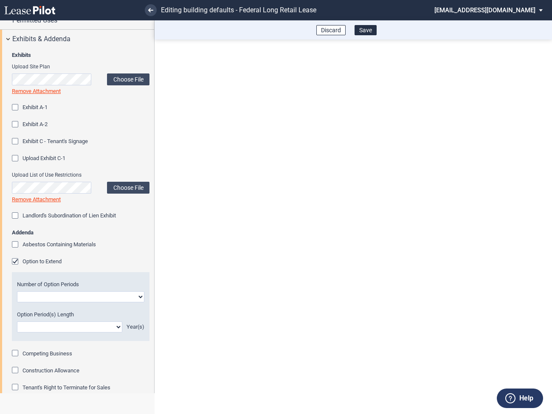
click at [16, 261] on div "Option to Extend" at bounding box center [16, 262] width 8 height 8
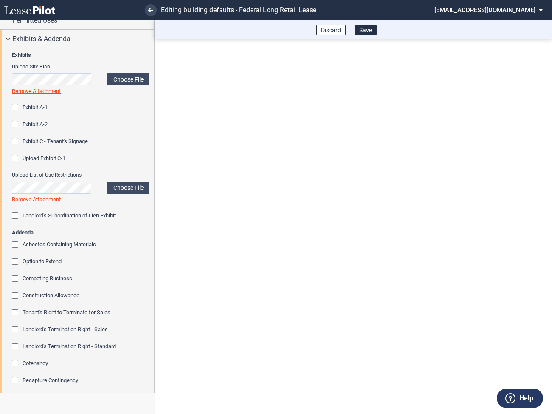
scroll to position [878, 0]
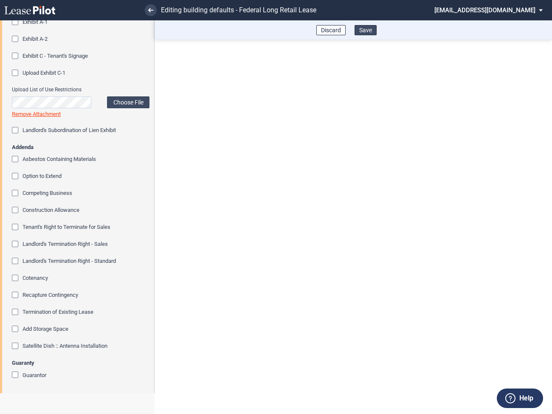
click at [366, 32] on button "Save" at bounding box center [366, 30] width 22 height 10
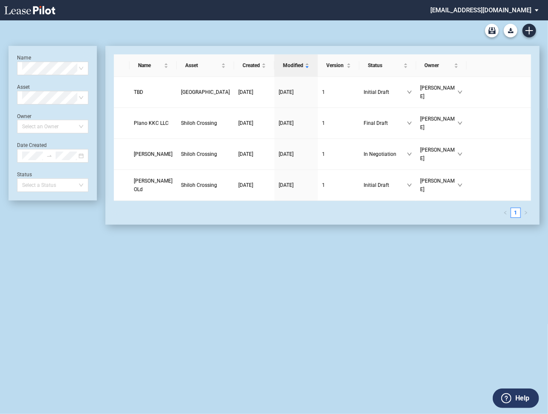
click at [506, 13] on md-select "[EMAIL_ADDRESS][DOMAIN_NAME] Super Admin Area Admin Area Settings Sign Out" at bounding box center [487, 9] width 116 height 19
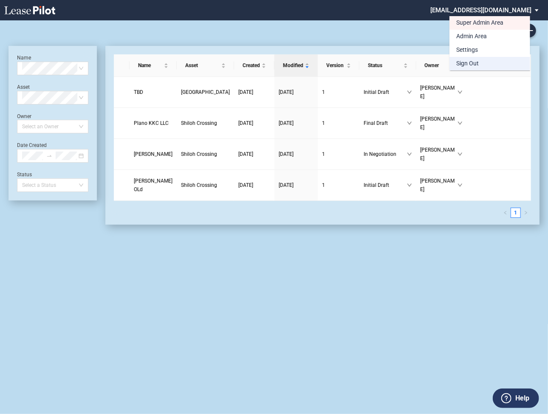
click at [471, 65] on div "Sign Out" at bounding box center [467, 63] width 23 height 8
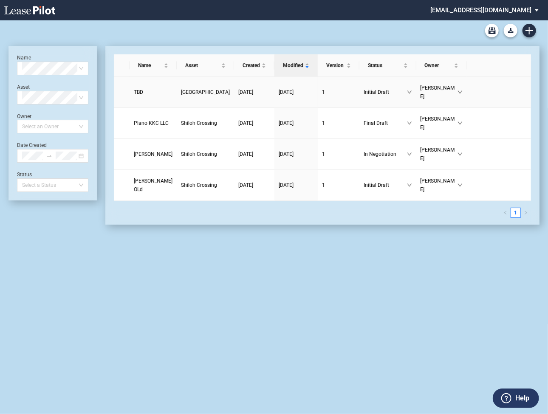
scroll to position [20, 0]
